Goal: Information Seeking & Learning: Understand process/instructions

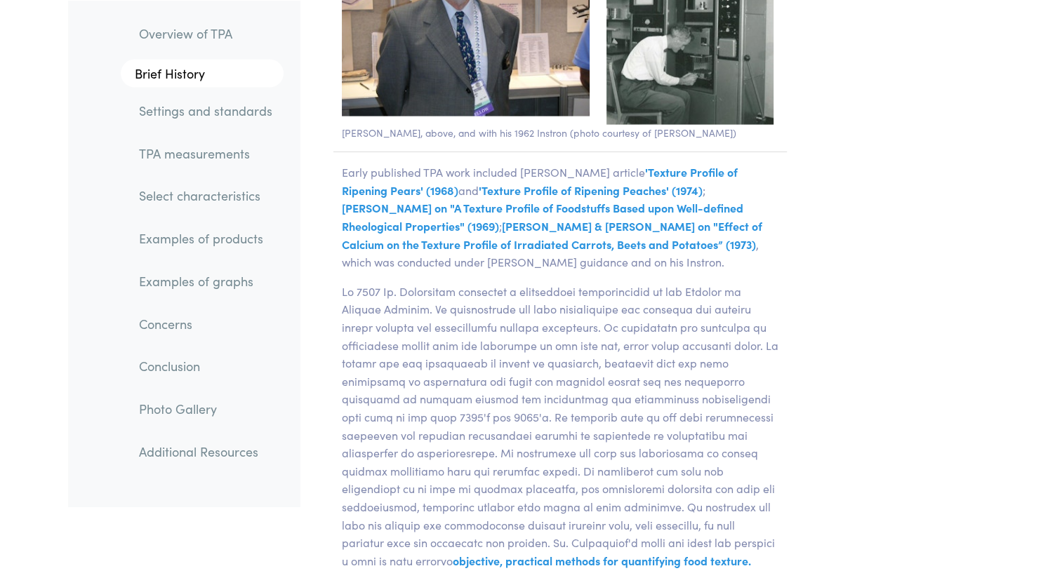
scroll to position [3017, 0]
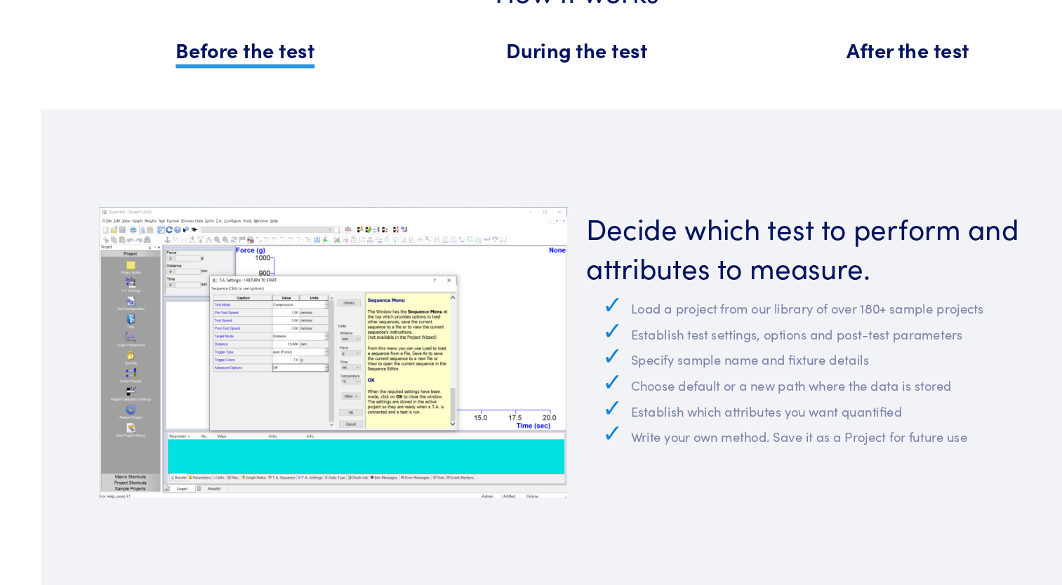
scroll to position [1544, 0]
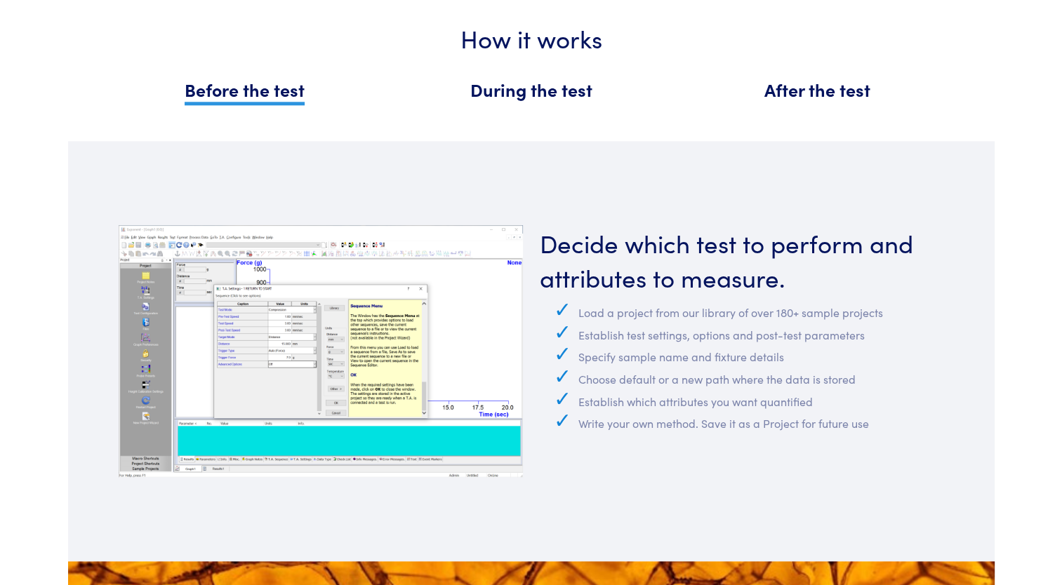
click at [542, 96] on div "During the test" at bounding box center [531, 92] width 286 height 30
click at [525, 83] on span "During the test" at bounding box center [531, 89] width 122 height 25
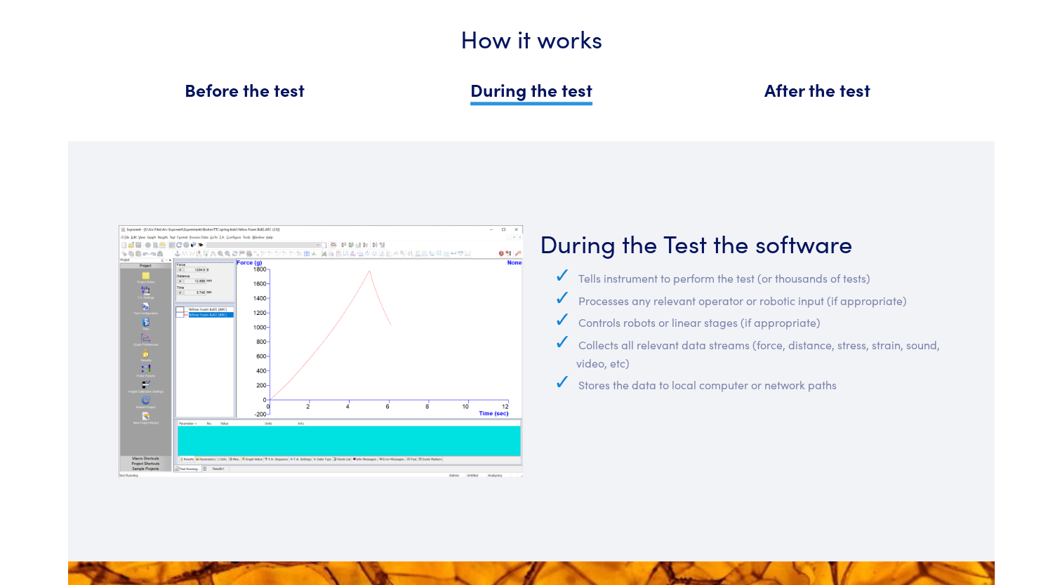
click at [237, 89] on span "Before the test" at bounding box center [245, 89] width 120 height 25
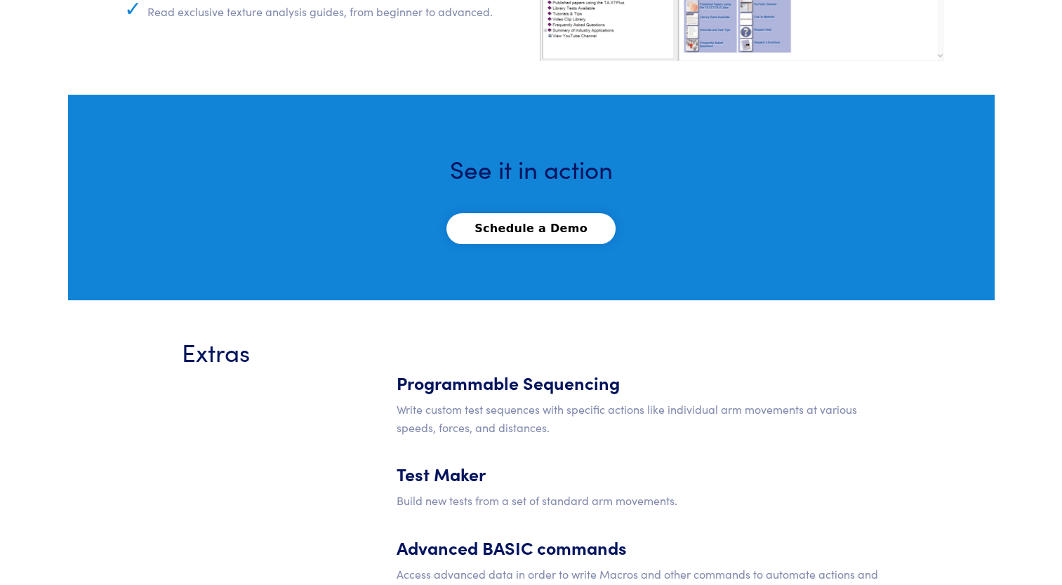
scroll to position [5658, 0]
